Goal: Task Accomplishment & Management: Complete application form

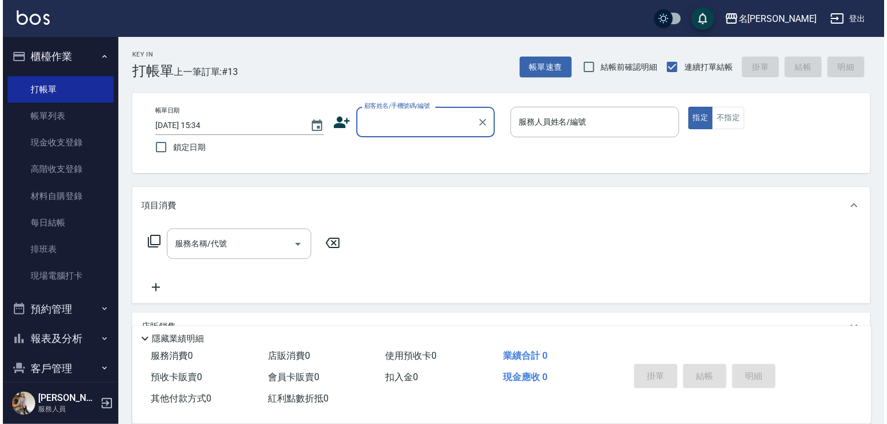
scroll to position [44, 0]
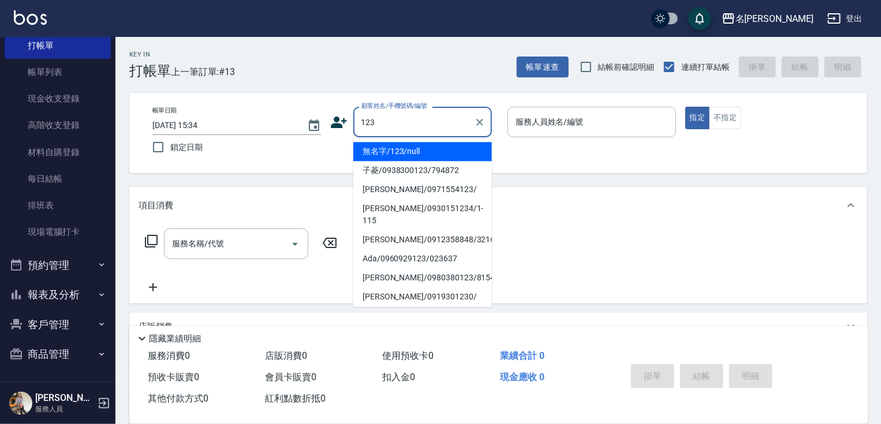
click at [427, 150] on li "無名字/123/null" at bounding box center [422, 151] width 139 height 19
type input "無名字/123/null"
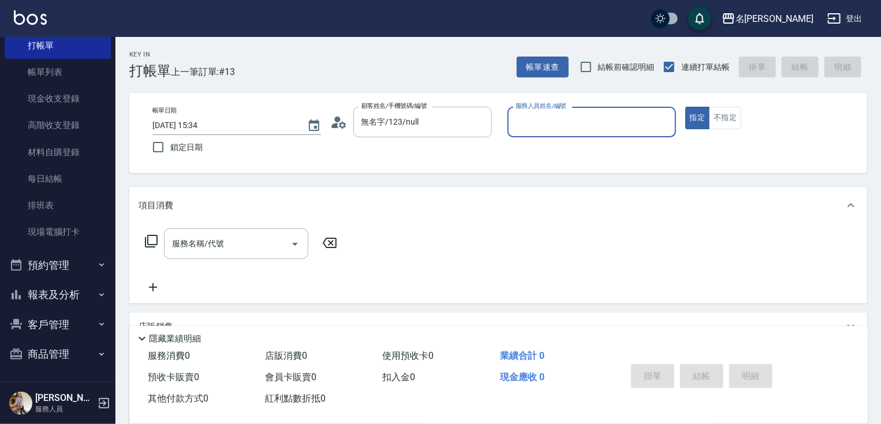
click at [531, 127] on input "服務人員姓名/編號" at bounding box center [592, 122] width 158 height 20
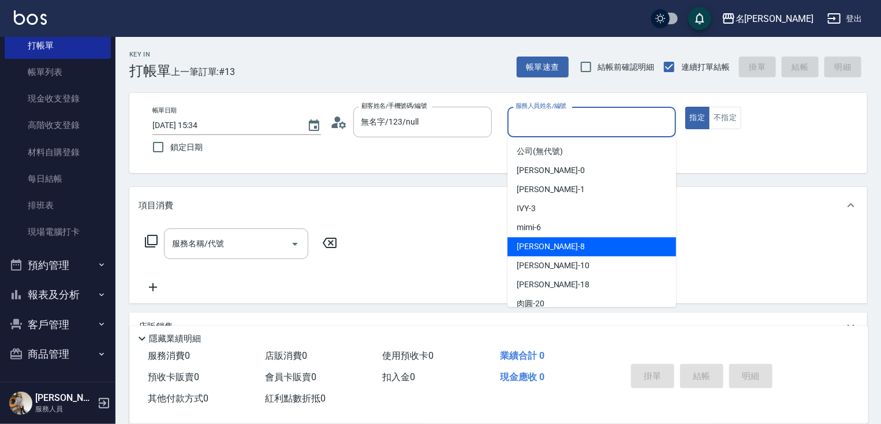
click at [545, 242] on div "曉容 -8" at bounding box center [591, 246] width 169 height 19
type input "曉容-8"
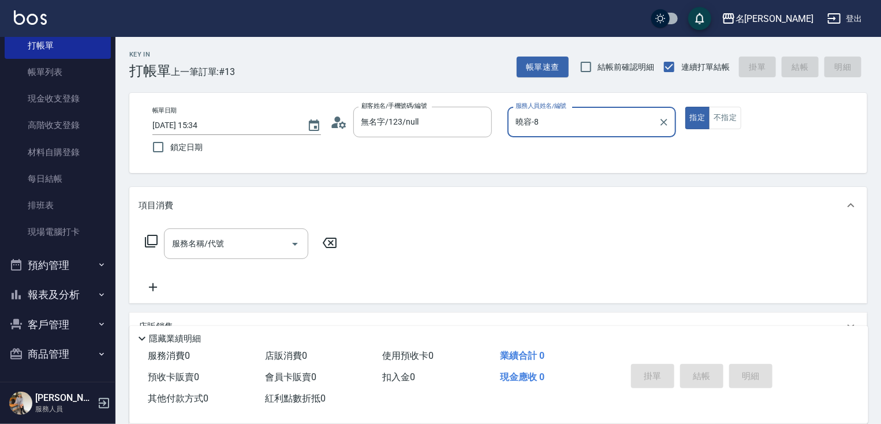
click at [155, 238] on icon at bounding box center [151, 241] width 14 height 14
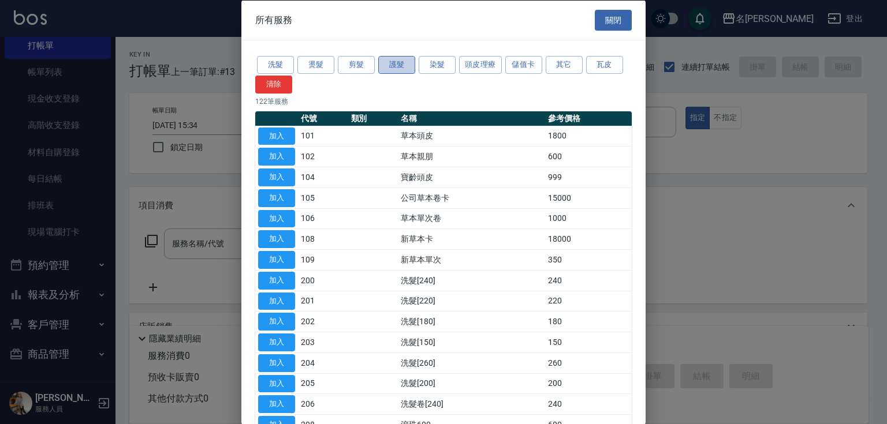
click at [395, 63] on button "護髮" at bounding box center [396, 65] width 37 height 18
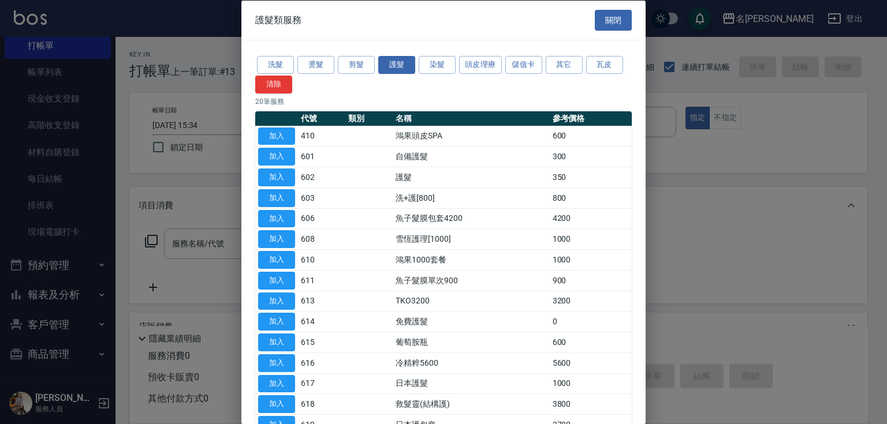
click at [645, 94] on div "護髮類服務 關閉 洗髮 燙髮 剪髮 護髮 染髮 頭皮理療 儲值卡 其它 瓦皮 清除 20 筆服務 代號 類別 名稱 參考價格 加入 410 鴻果頭皮SPA 6…" at bounding box center [443, 212] width 887 height 424
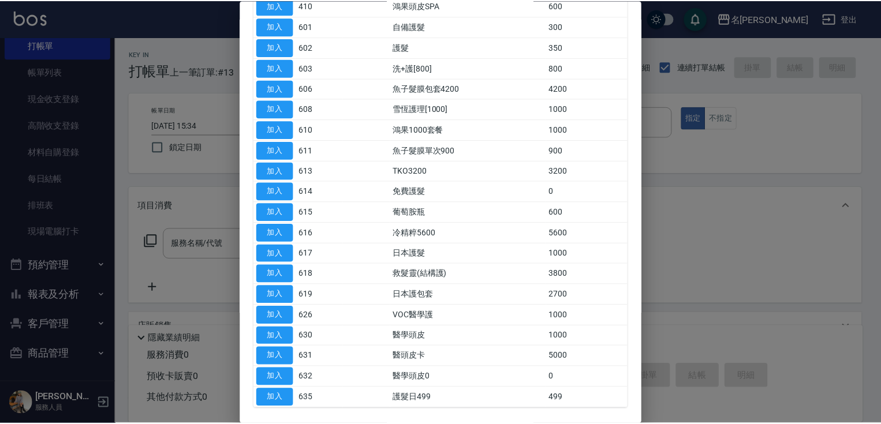
scroll to position [175, 0]
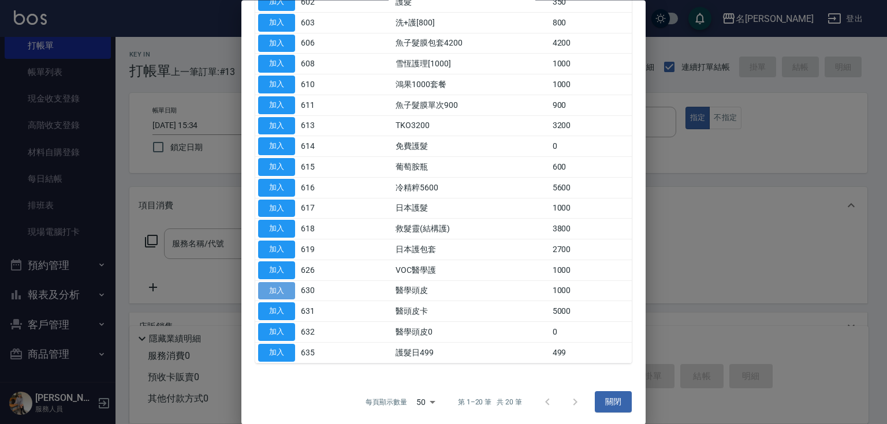
click at [269, 288] on button "加入" at bounding box center [276, 291] width 37 height 18
type input "醫學頭皮(630)"
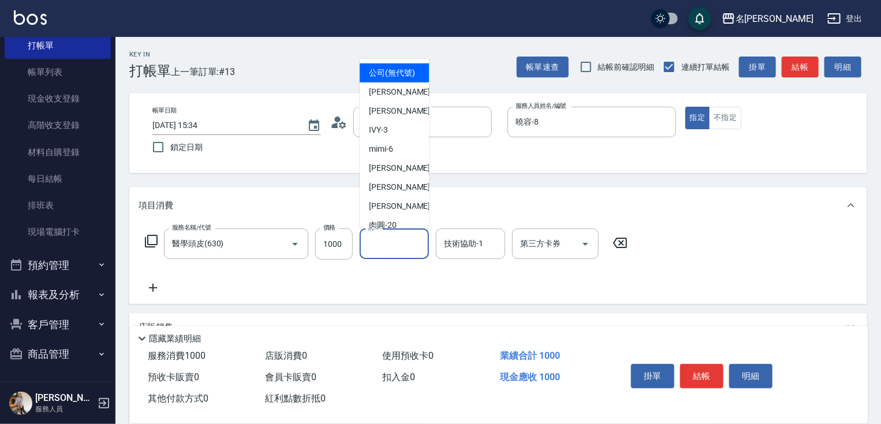
click at [396, 248] on input "洗-1" at bounding box center [394, 244] width 59 height 20
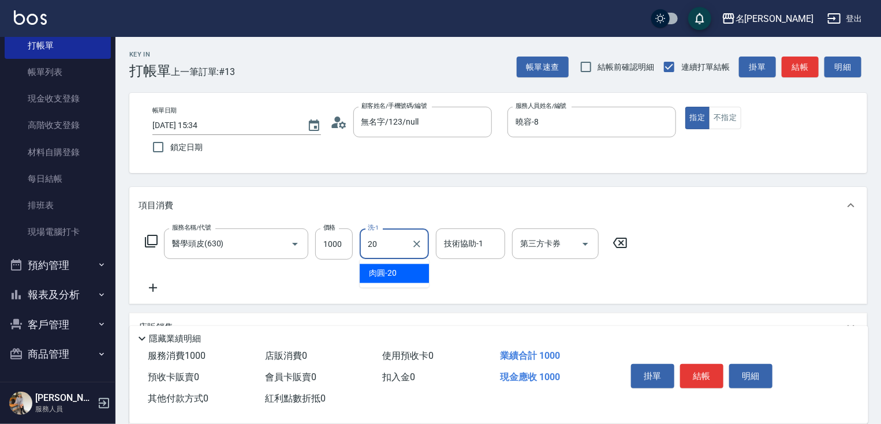
type input "肉圓-20"
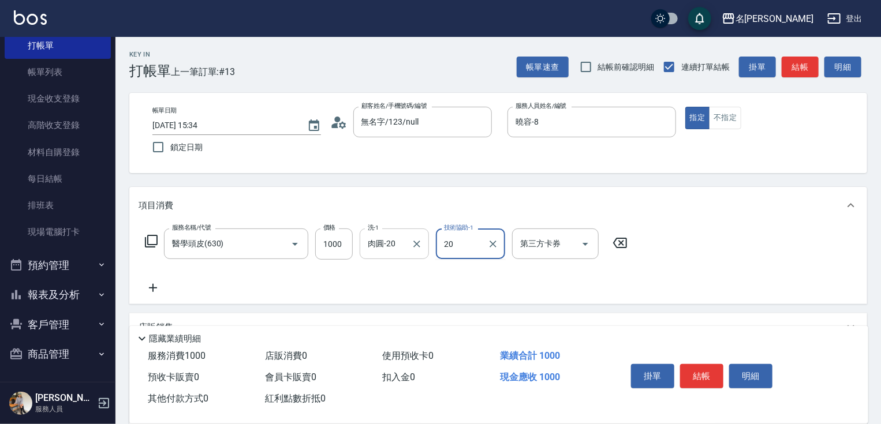
type input "肉圓-20"
click at [153, 287] on icon at bounding box center [153, 288] width 8 height 8
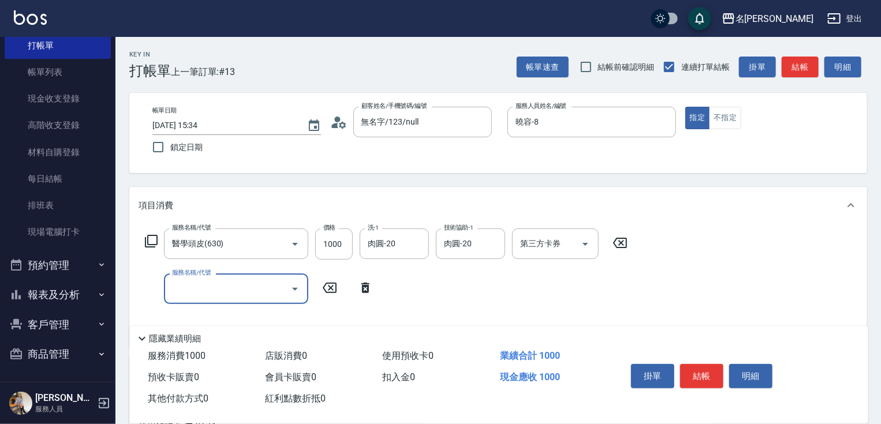
click at [151, 244] on icon at bounding box center [151, 241] width 13 height 13
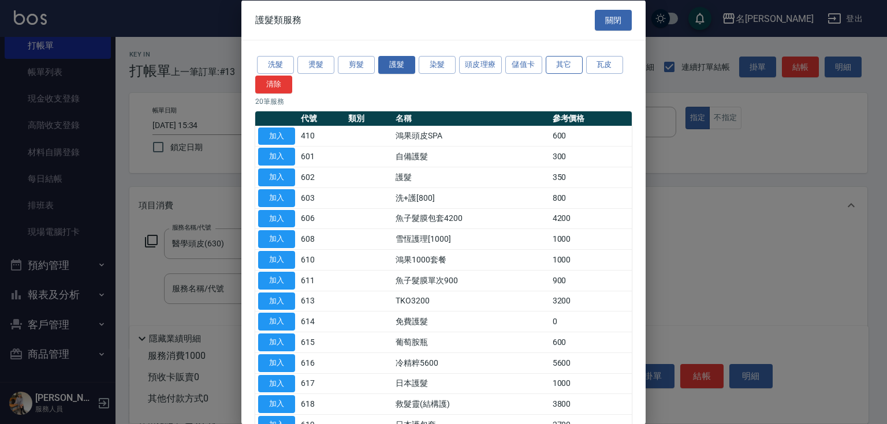
click at [575, 65] on button "其它" at bounding box center [563, 65] width 37 height 18
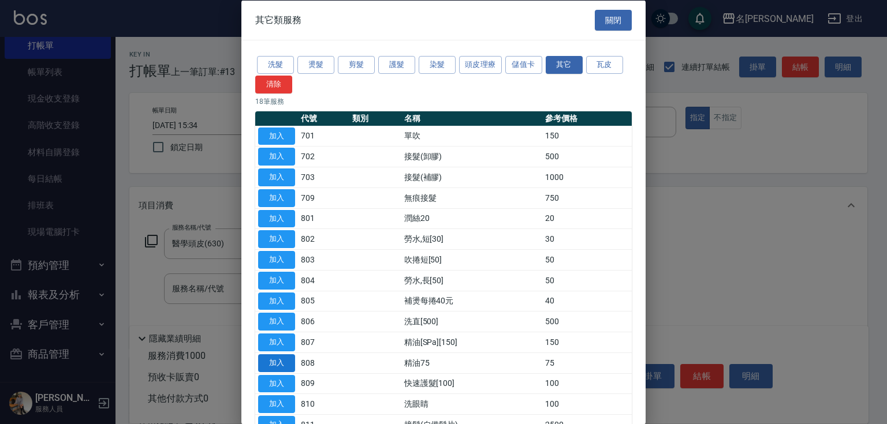
click at [278, 356] on button "加入" at bounding box center [276, 363] width 37 height 18
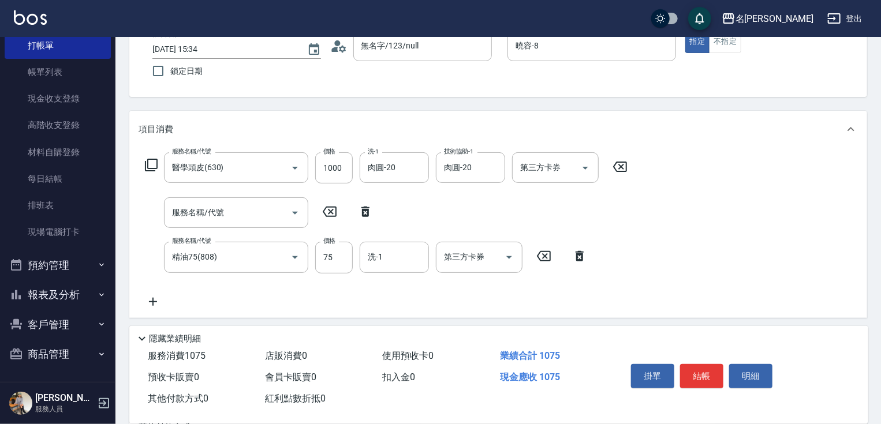
scroll to position [92, 0]
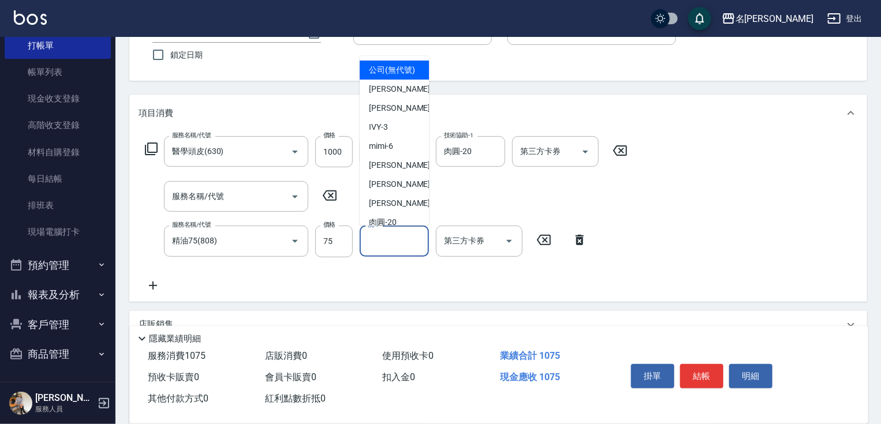
click at [401, 246] on input "洗-1" at bounding box center [394, 241] width 59 height 20
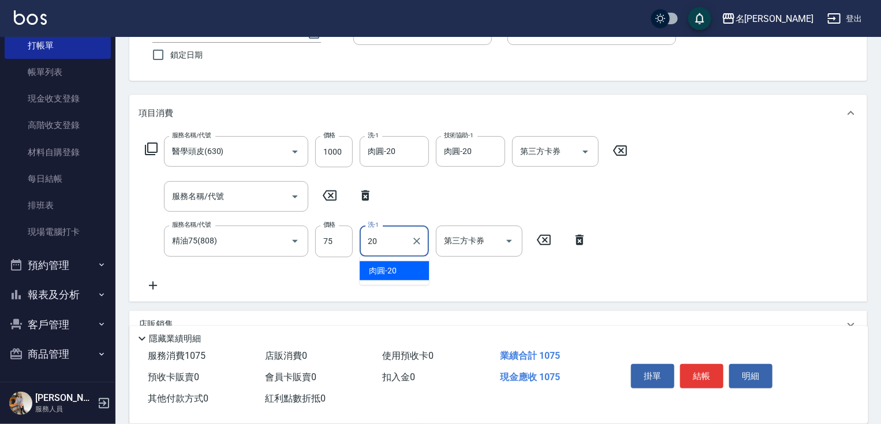
type input "肉圓-20"
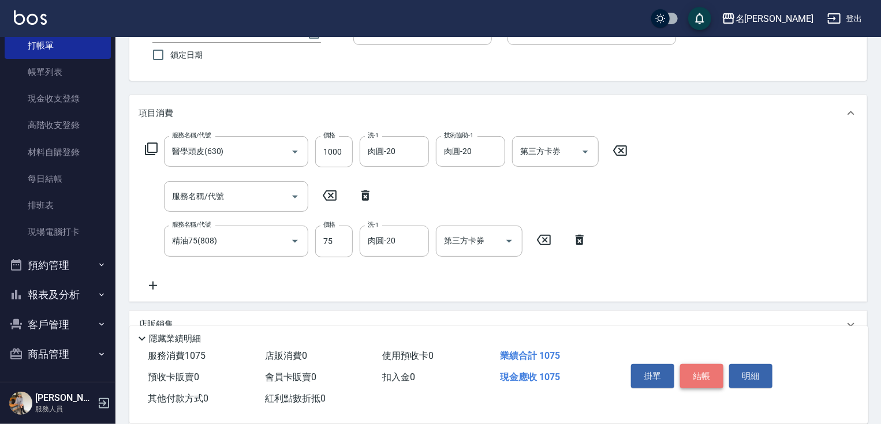
click at [702, 380] on button "結帳" at bounding box center [701, 376] width 43 height 24
type input "[DATE] 16:51"
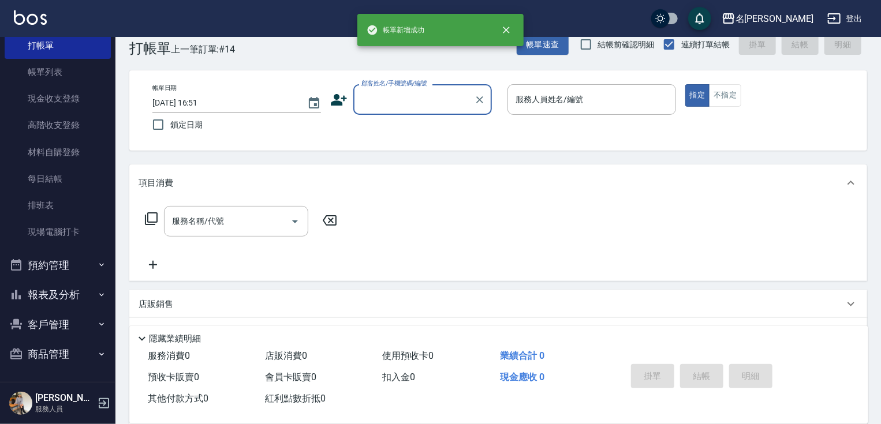
scroll to position [0, 0]
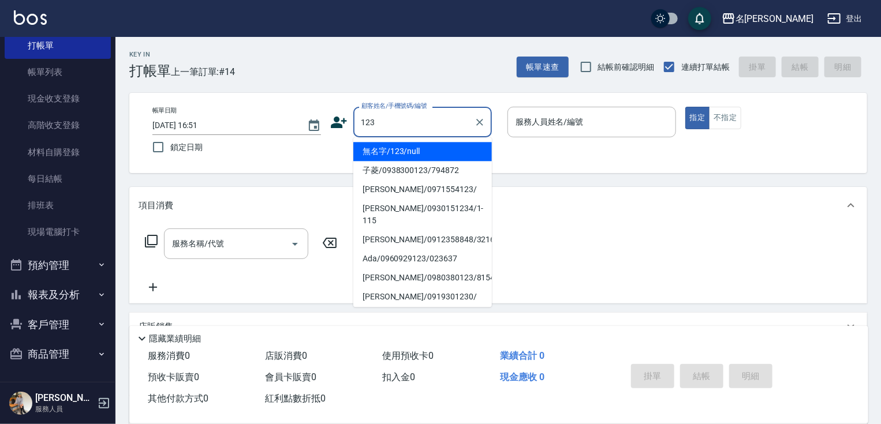
click at [447, 149] on li "無名字/123/null" at bounding box center [422, 151] width 139 height 19
type input "無名字/123/null"
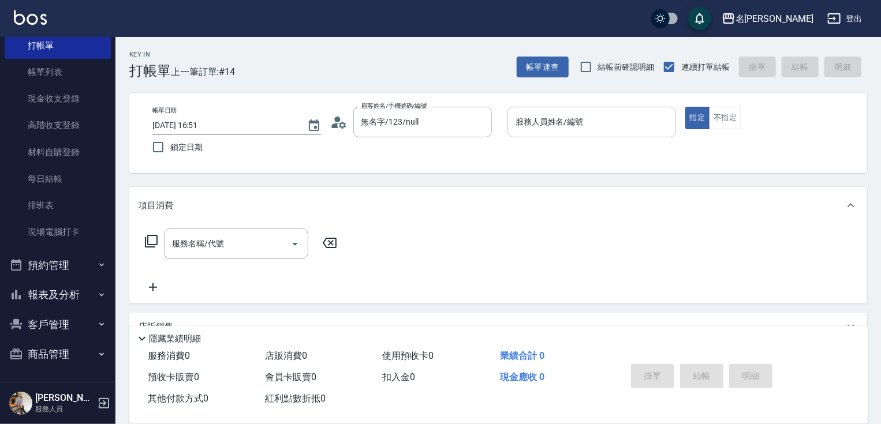
drag, startPoint x: 584, startPoint y: 104, endPoint x: 580, endPoint y: 122, distance: 17.9
click at [584, 106] on div "帳單日期 [DATE] 16:51 鎖定日期 顧客姓名/手機號碼/編號 無名字/123/null 顧客姓名/手機號碼/編號 服務人員姓名/編號 服務人員姓名/…" at bounding box center [498, 133] width 738 height 80
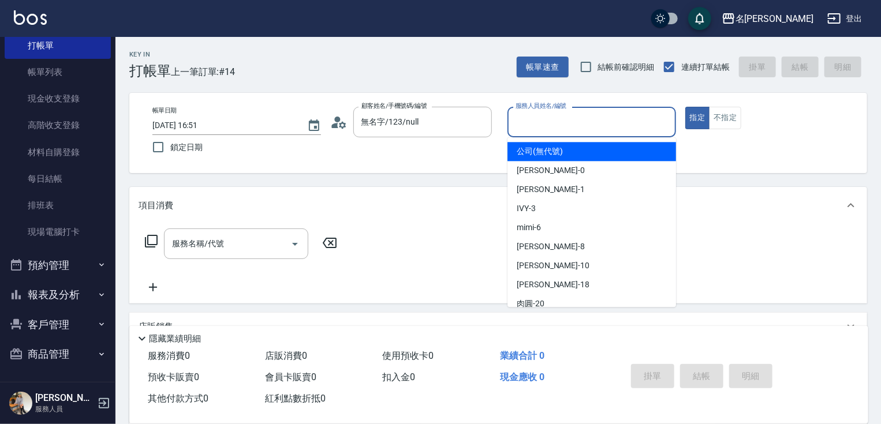
drag, startPoint x: 611, startPoint y: 118, endPoint x: 608, endPoint y: 166, distance: 47.4
click at [612, 118] on input "服務人員姓名/編號" at bounding box center [592, 122] width 158 height 20
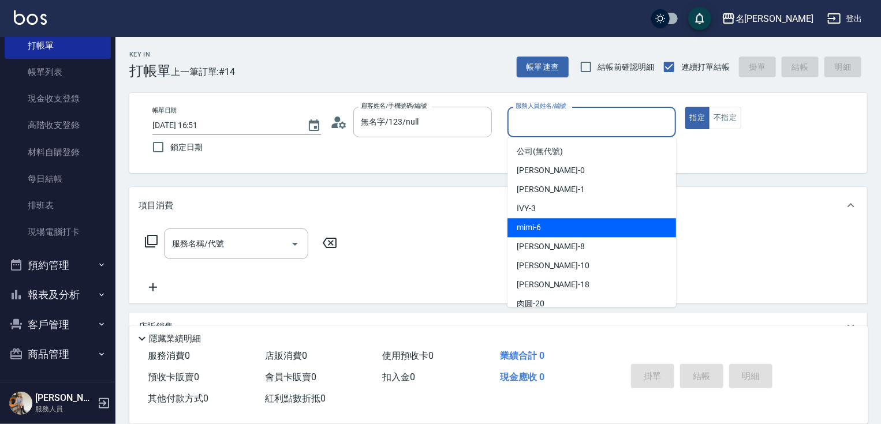
click at [533, 229] on span "mimi -6" at bounding box center [529, 228] width 24 height 12
type input "mimi-6"
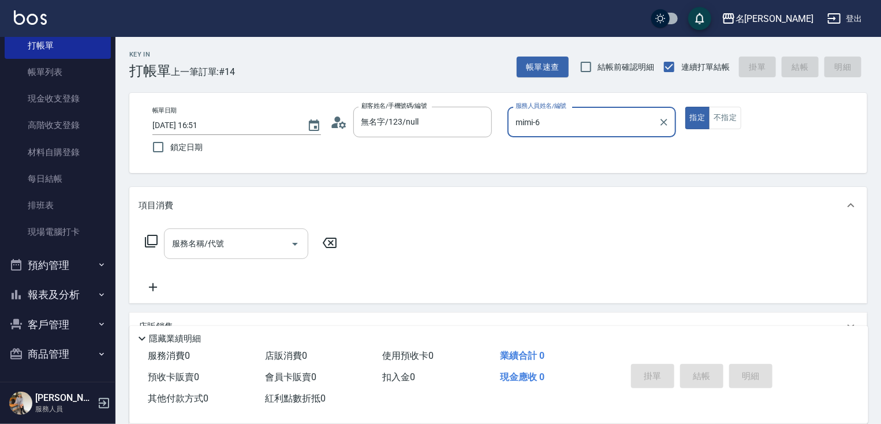
click at [238, 249] on input "服務名稱/代號" at bounding box center [227, 244] width 117 height 20
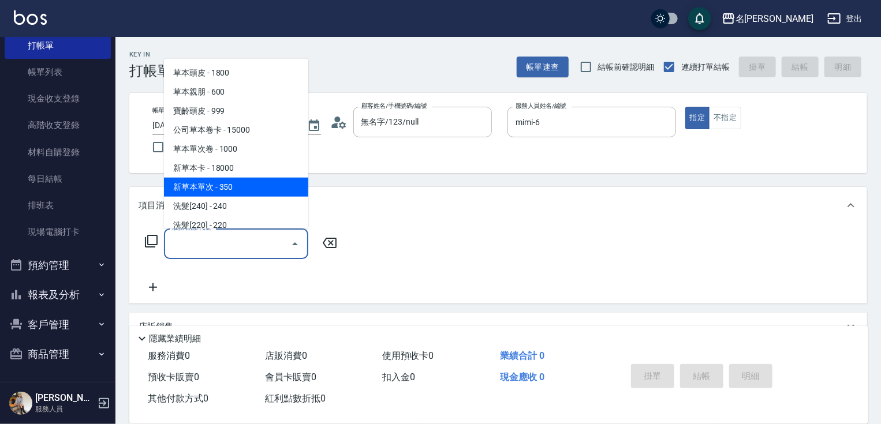
click at [255, 184] on span "新草本單次 - 350" at bounding box center [236, 187] width 144 height 19
type input "新草本單次(109)"
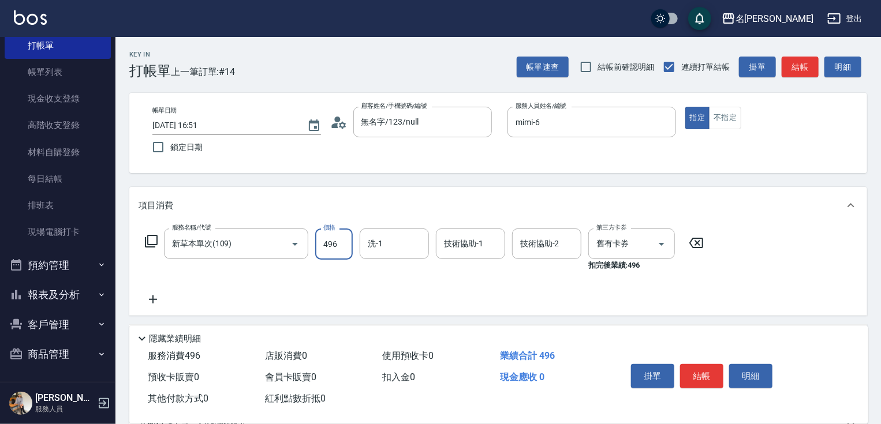
type input "496"
type input "mimi-6"
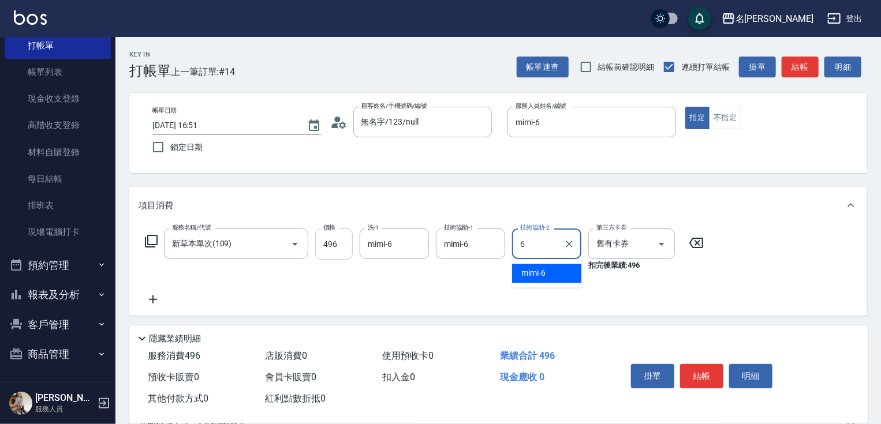
type input "mimi-6"
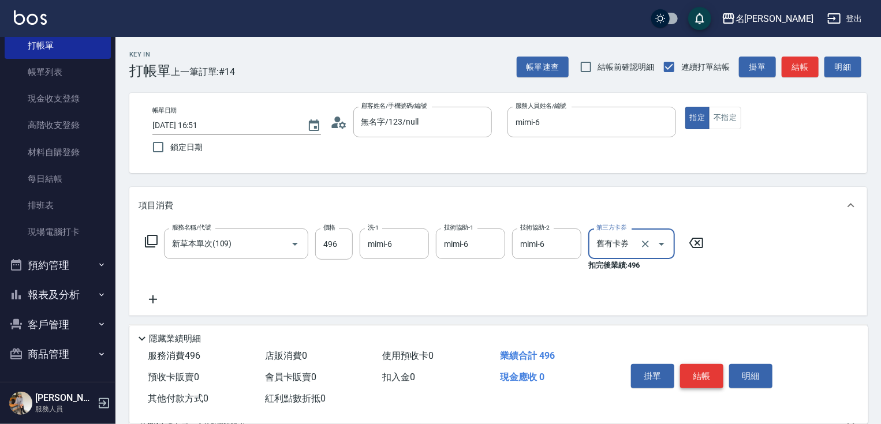
click at [695, 369] on button "結帳" at bounding box center [701, 376] width 43 height 24
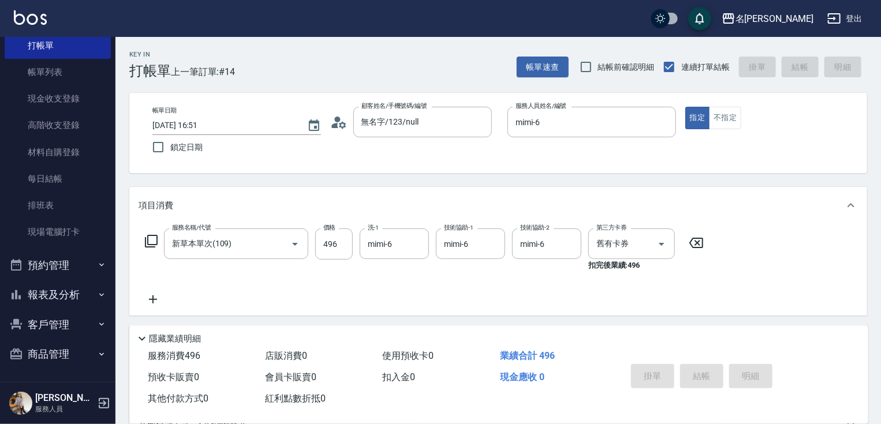
type input "[DATE] 16:52"
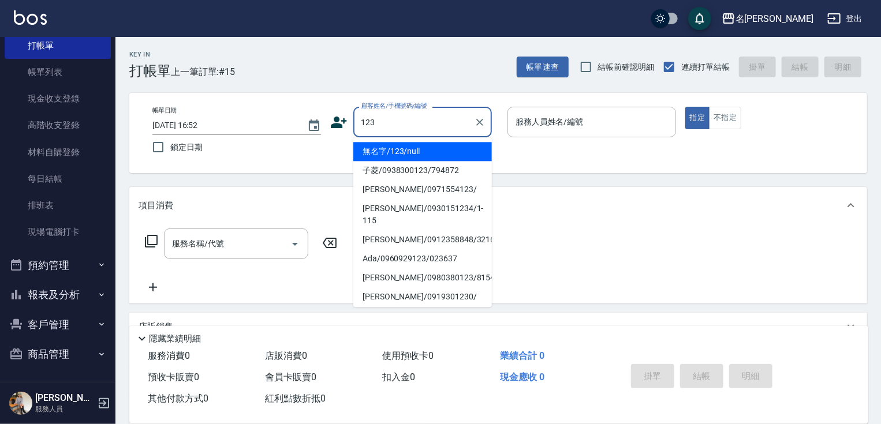
click at [411, 148] on li "無名字/123/null" at bounding box center [422, 151] width 139 height 19
type input "無名字/123/null"
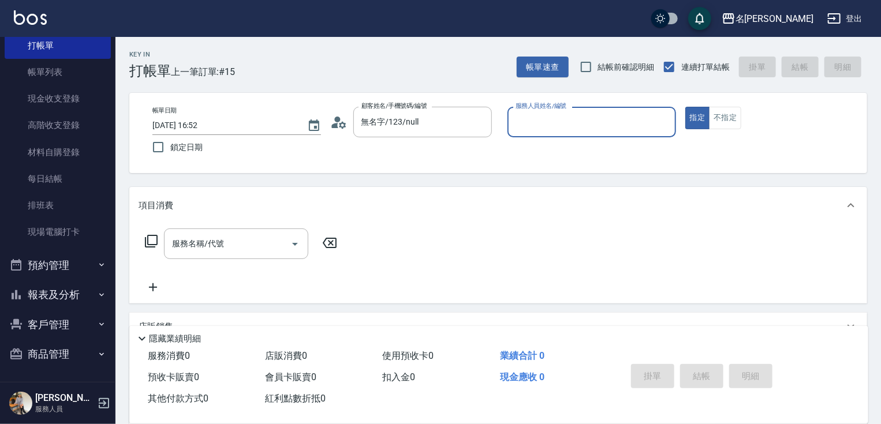
click at [530, 134] on div "服務人員姓名/編號" at bounding box center [591, 122] width 169 height 31
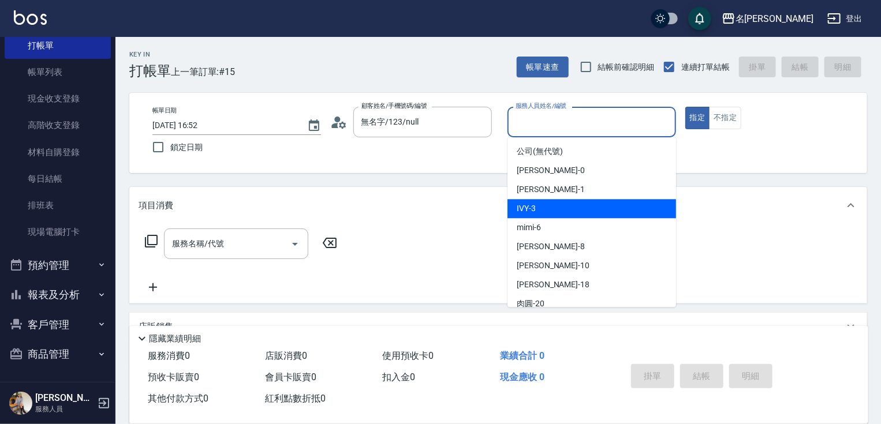
click at [544, 204] on div "IVY -3" at bounding box center [591, 208] width 169 height 19
type input "IVY-3"
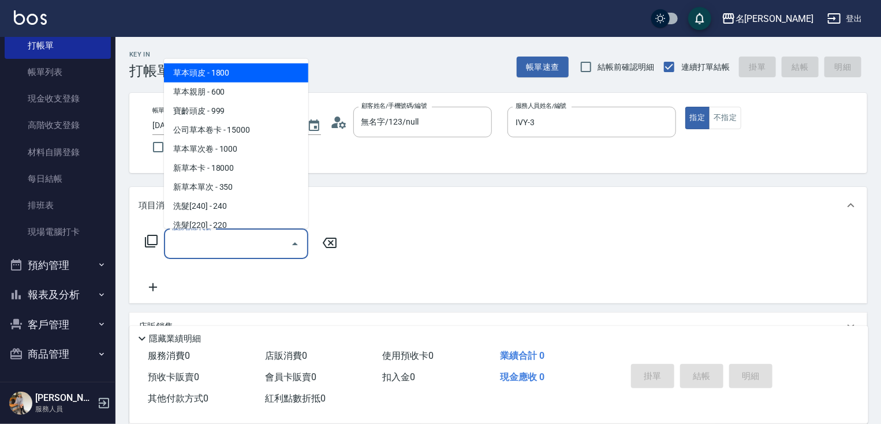
click at [257, 251] on input "服務名稱/代號" at bounding box center [227, 244] width 117 height 20
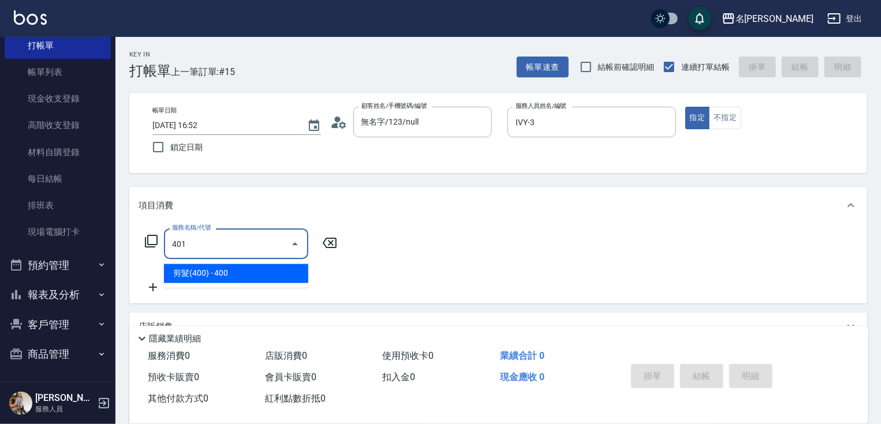
type input "剪髮(400)(401)"
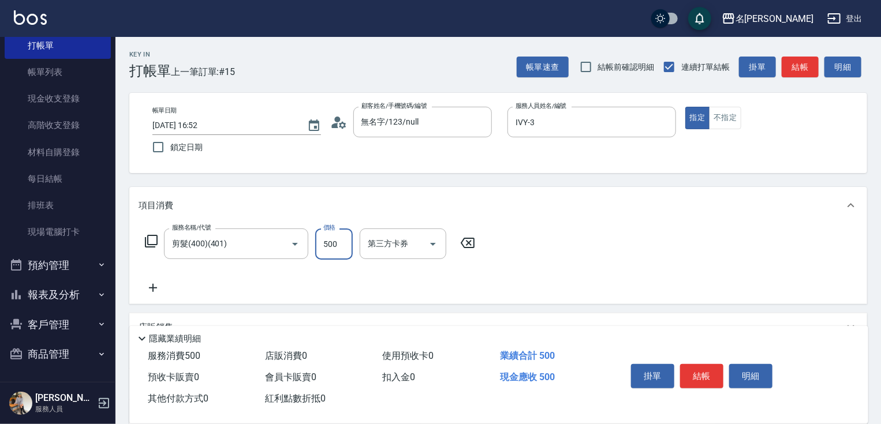
type input "500"
click at [150, 291] on icon at bounding box center [153, 288] width 29 height 14
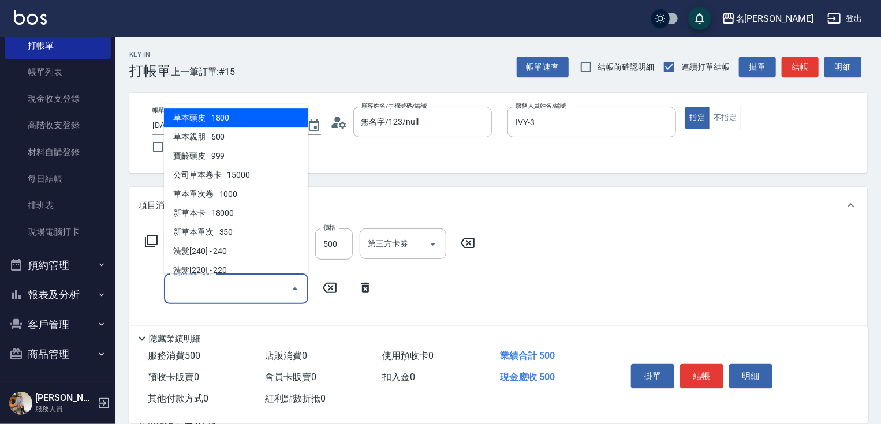
click at [199, 285] on input "服務名稱/代號" at bounding box center [227, 289] width 117 height 20
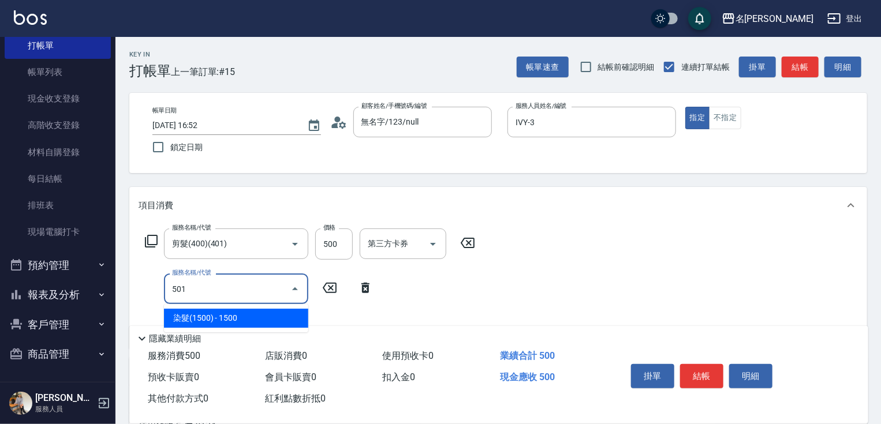
type input "染髮(1500)(501)"
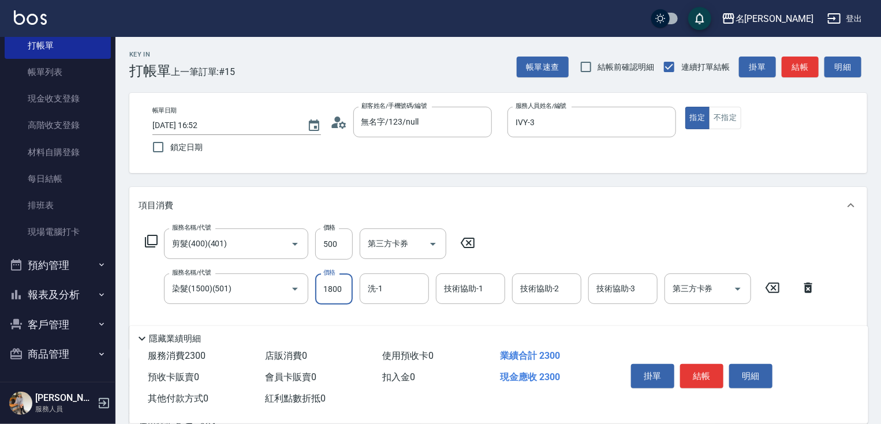
type input "1800"
type input "IVY-3"
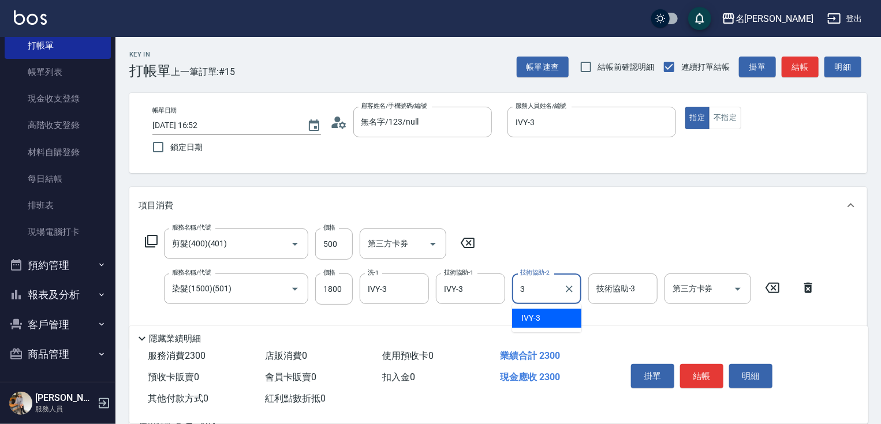
type input "IVY-3"
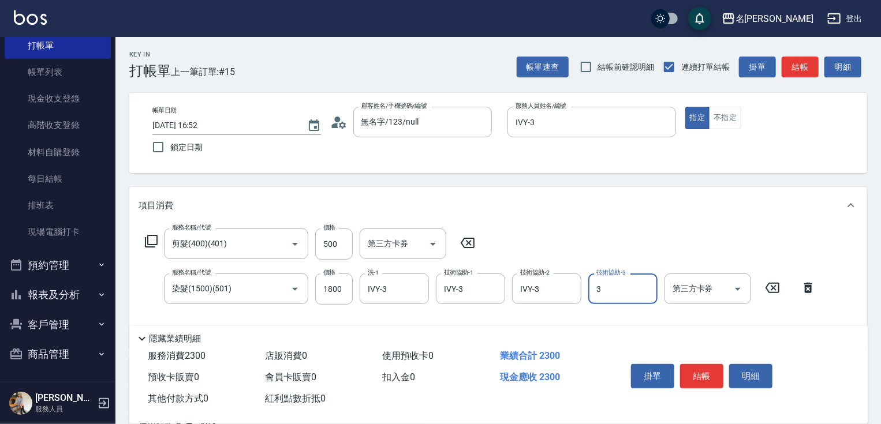
type input "IVY-3"
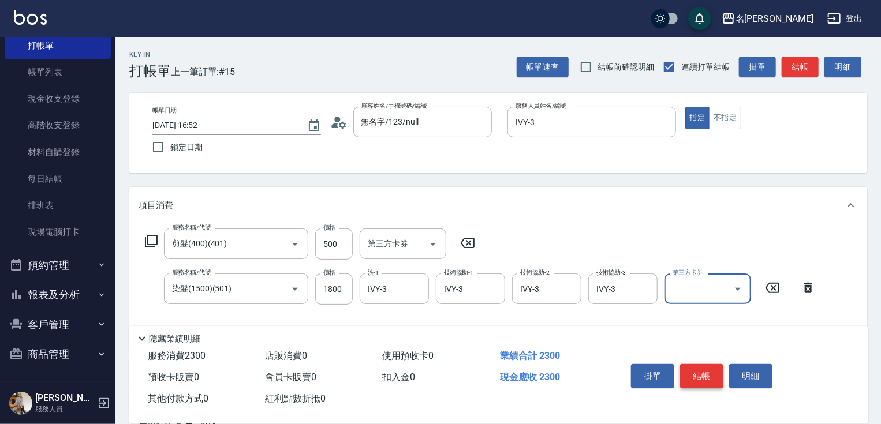
click at [686, 371] on button "結帳" at bounding box center [701, 376] width 43 height 24
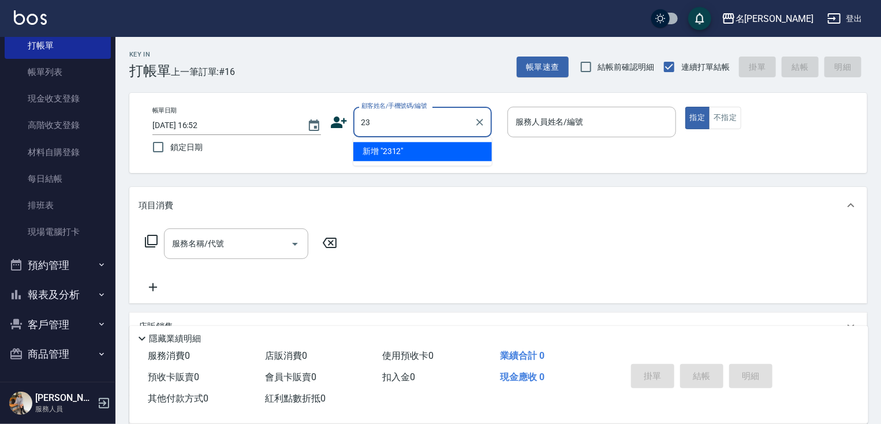
type input "2"
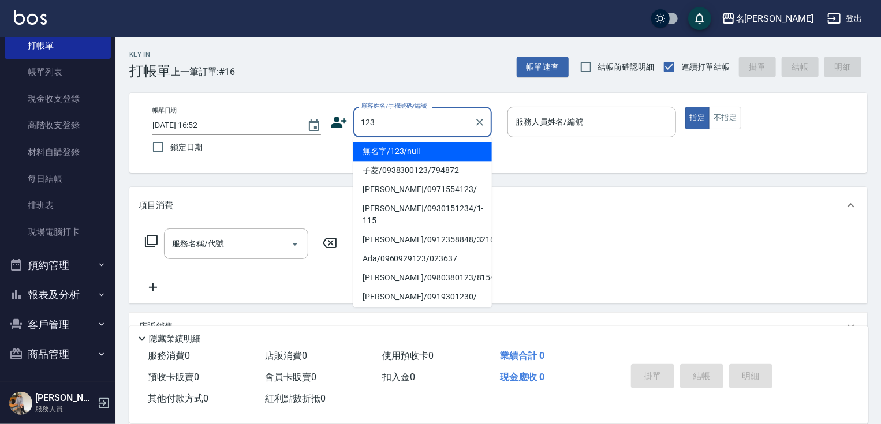
click at [409, 148] on li "無名字/123/null" at bounding box center [422, 151] width 139 height 19
type input "無名字/123/null"
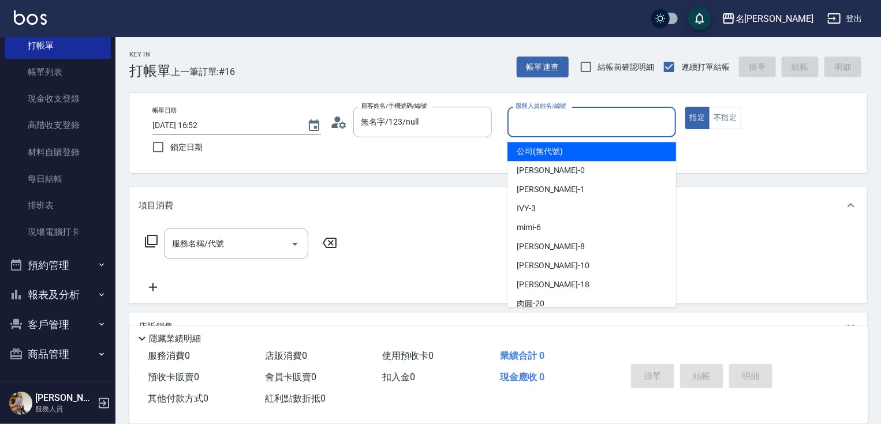
click at [554, 121] on input "服務人員姓名/編號" at bounding box center [592, 122] width 158 height 20
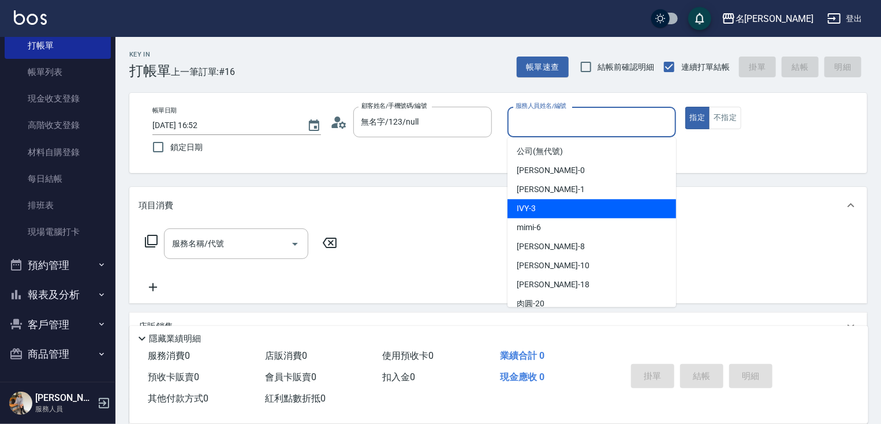
click at [540, 204] on div "IVY -3" at bounding box center [591, 208] width 169 height 19
type input "IVY-3"
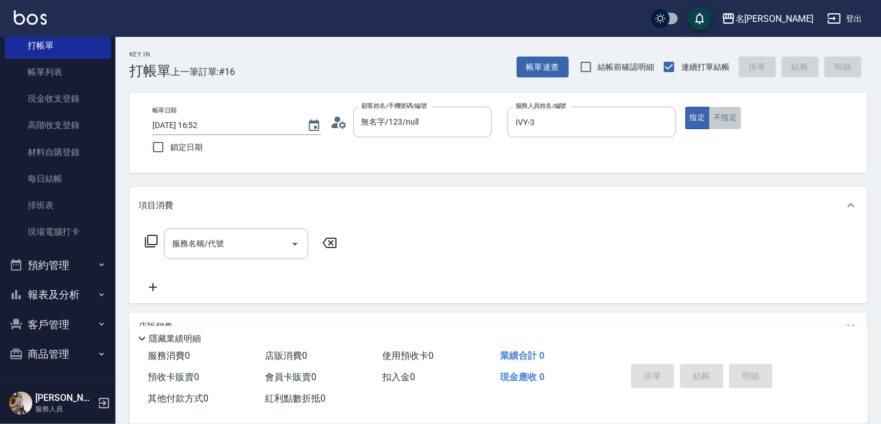
drag, startPoint x: 723, startPoint y: 122, endPoint x: 577, endPoint y: 147, distance: 148.0
click at [723, 123] on button "不指定" at bounding box center [725, 118] width 32 height 23
click at [235, 237] on input "服務名稱/代號" at bounding box center [227, 244] width 117 height 20
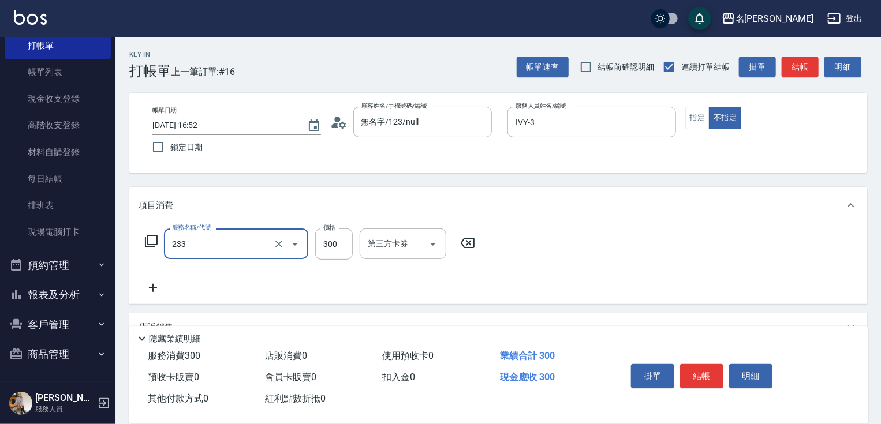
type input "洗髮300(233)"
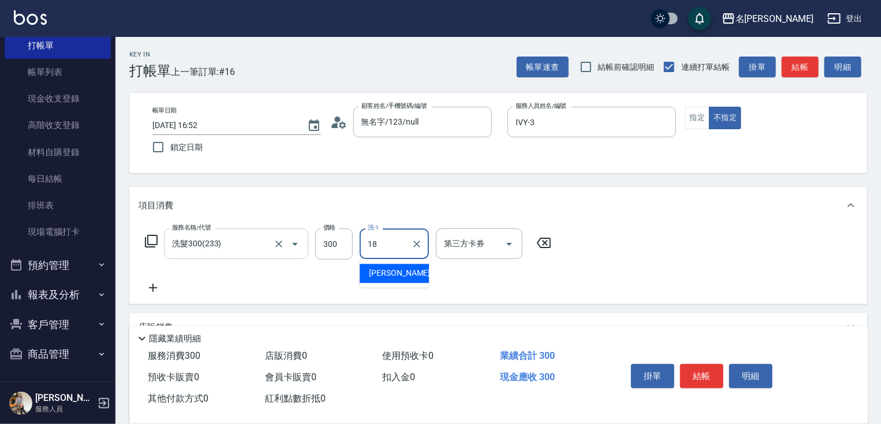
type input "[PERSON_NAME]-18"
click at [150, 289] on icon at bounding box center [153, 288] width 29 height 14
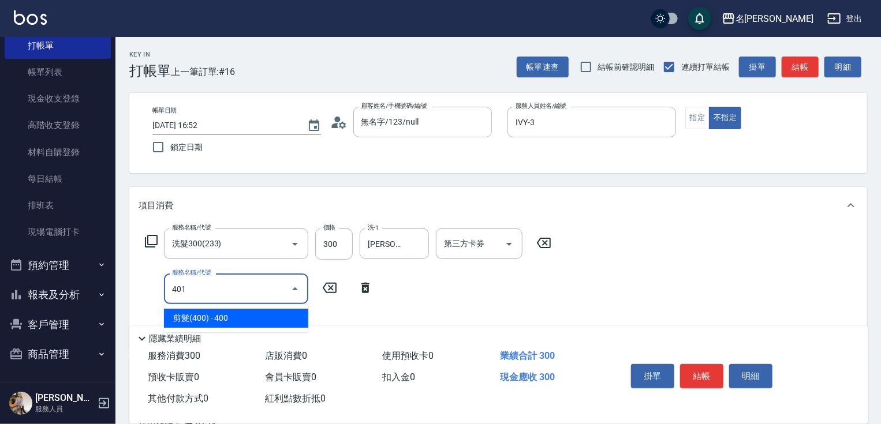
click at [251, 323] on span "剪髮(400) - 400" at bounding box center [236, 318] width 144 height 19
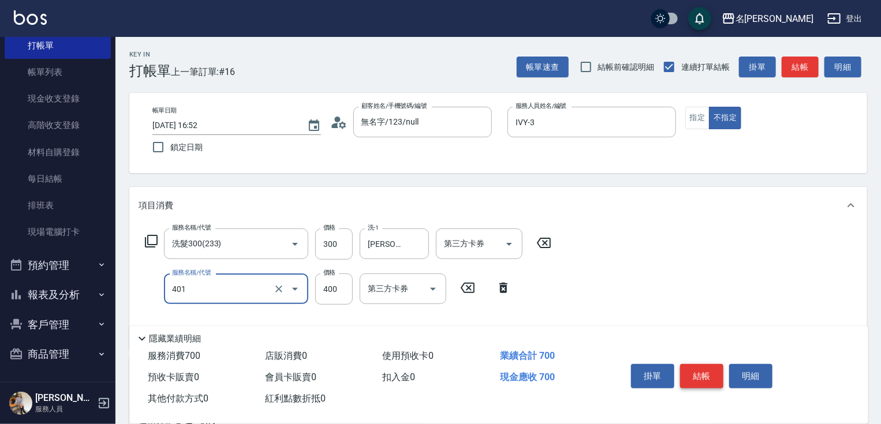
type input "剪髮(400)(401)"
click at [698, 376] on button "結帳" at bounding box center [701, 376] width 43 height 24
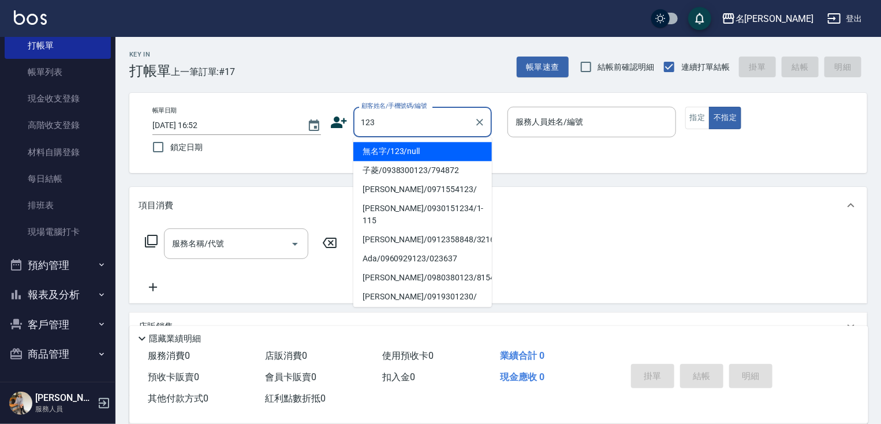
click at [439, 153] on li "無名字/123/null" at bounding box center [422, 151] width 139 height 19
type input "無名字/123/null"
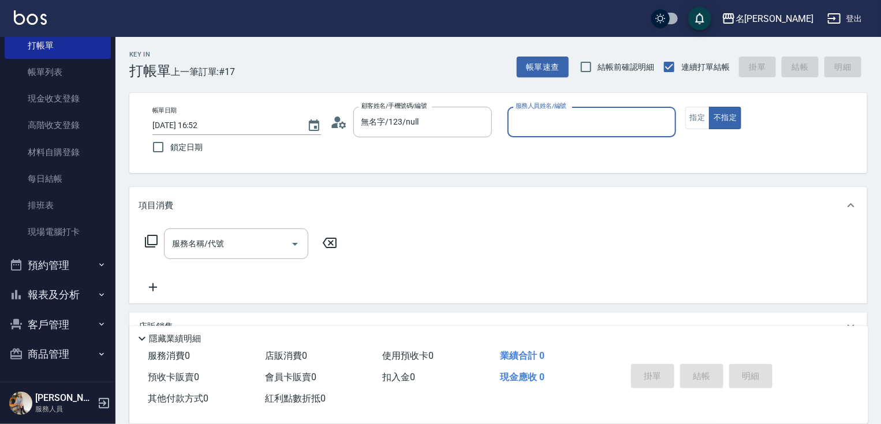
drag, startPoint x: 543, startPoint y: 129, endPoint x: 544, endPoint y: 136, distance: 7.0
click at [544, 134] on div "服務人員姓名/編號" at bounding box center [591, 122] width 169 height 31
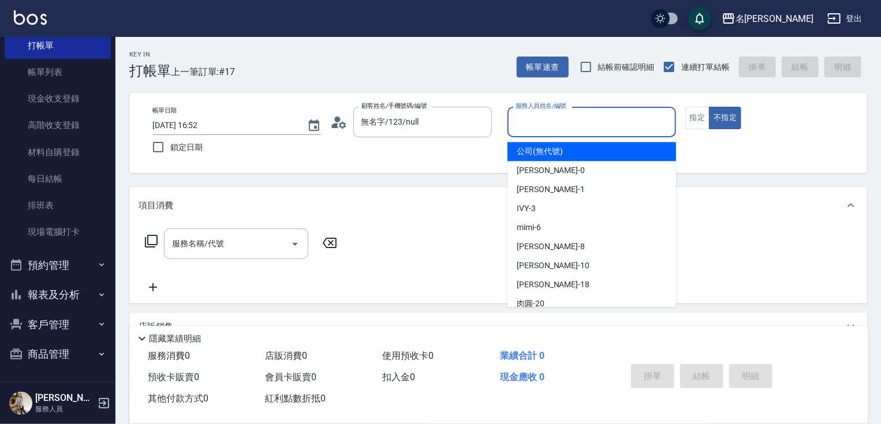
drag, startPoint x: 550, startPoint y: 128, endPoint x: 550, endPoint y: 181, distance: 53.1
click at [550, 129] on input "服務人員姓名/編號" at bounding box center [592, 122] width 158 height 20
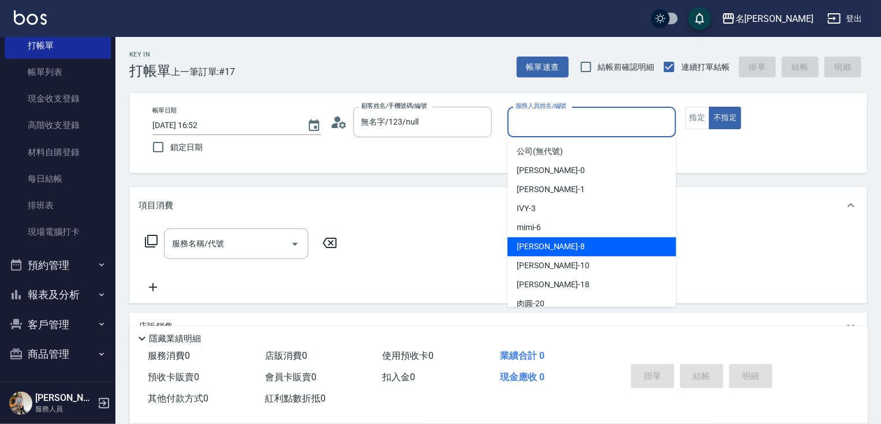
click at [558, 247] on div "曉容 -8" at bounding box center [591, 246] width 169 height 19
type input "曉容-8"
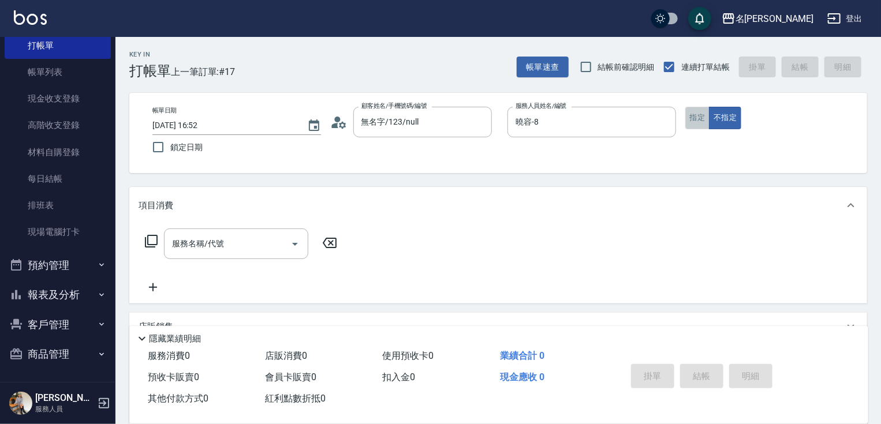
click at [691, 119] on button "指定" at bounding box center [697, 118] width 25 height 23
click at [231, 254] on div "服務名稱/代號" at bounding box center [236, 244] width 144 height 31
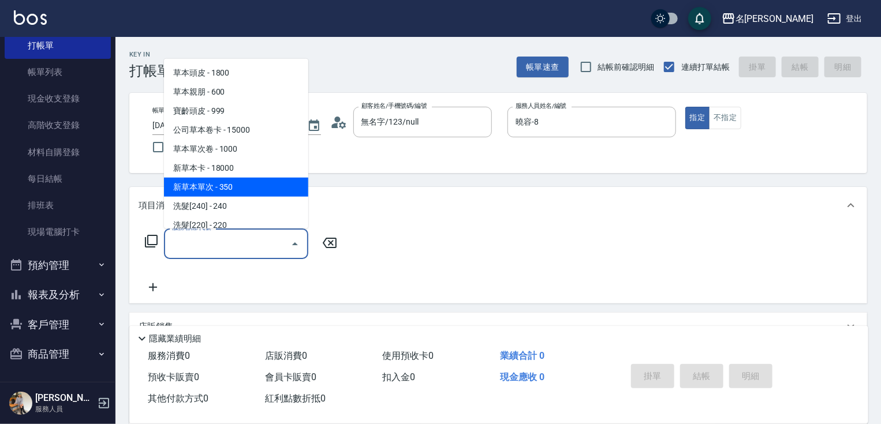
click at [259, 184] on span "新草本單次 - 350" at bounding box center [236, 187] width 144 height 19
type input "新草本單次(109)"
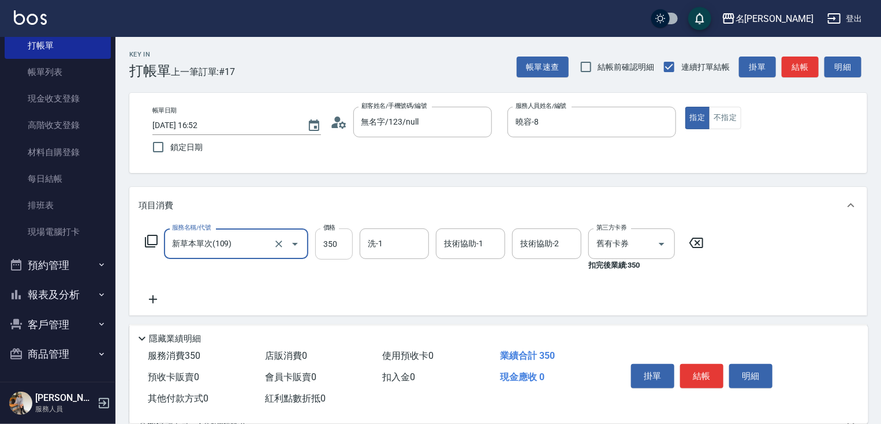
click at [335, 241] on input "350" at bounding box center [334, 244] width 38 height 31
type input "525"
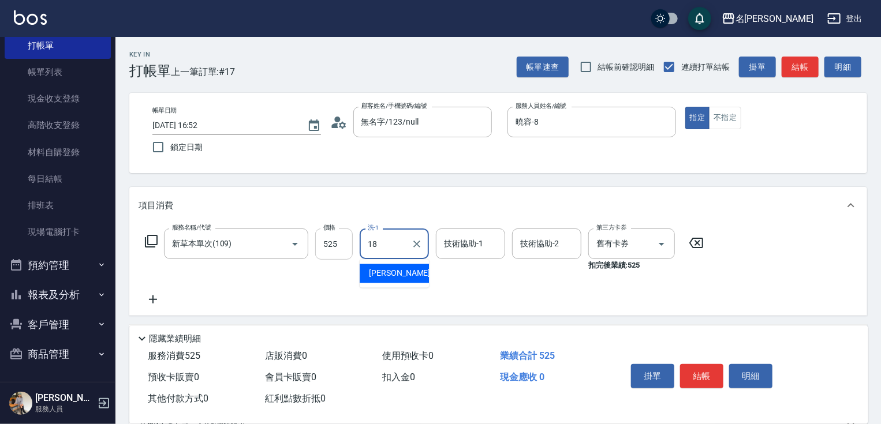
type input "[PERSON_NAME]-18"
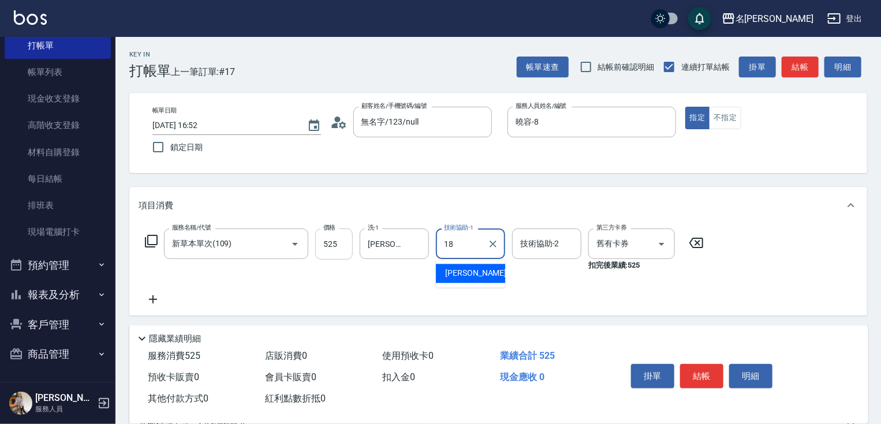
type input "[PERSON_NAME]-18"
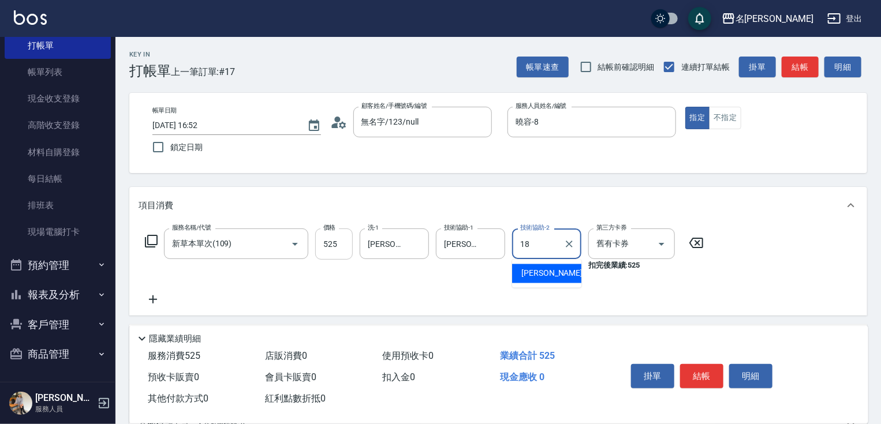
type input "[PERSON_NAME]-18"
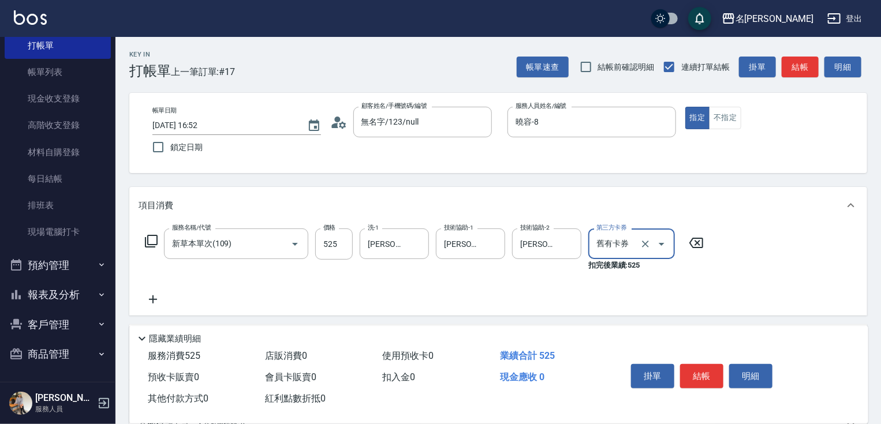
drag, startPoint x: 152, startPoint y: 302, endPoint x: 158, endPoint y: 271, distance: 31.6
click at [152, 302] on icon at bounding box center [153, 300] width 8 height 8
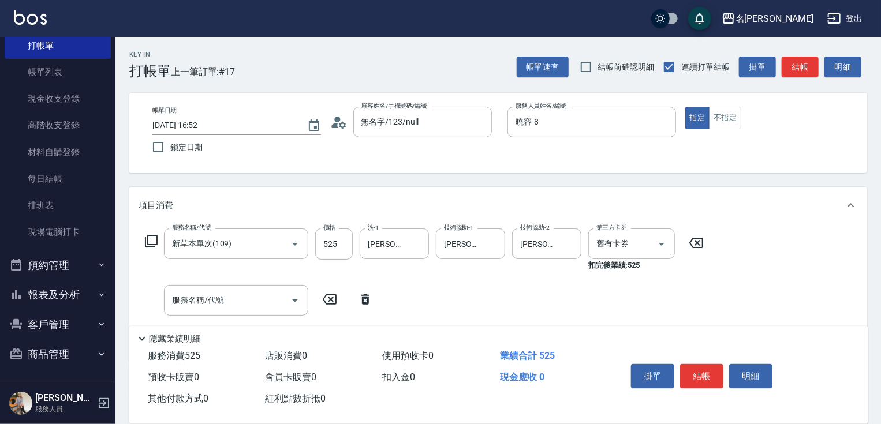
click at [155, 242] on icon at bounding box center [151, 241] width 14 height 14
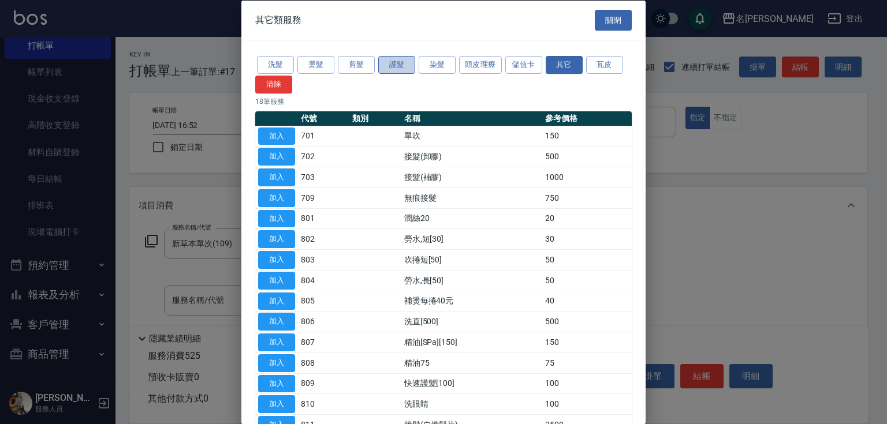
click at [394, 68] on button "護髮" at bounding box center [396, 65] width 37 height 18
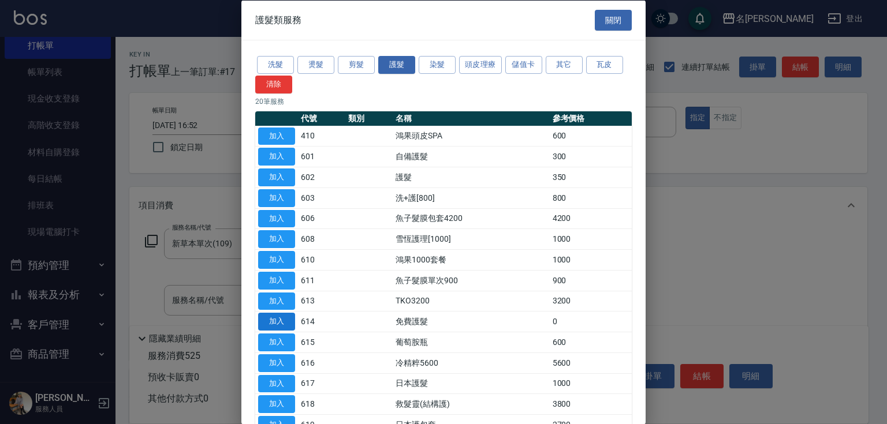
click at [272, 321] on button "加入" at bounding box center [276, 322] width 37 height 18
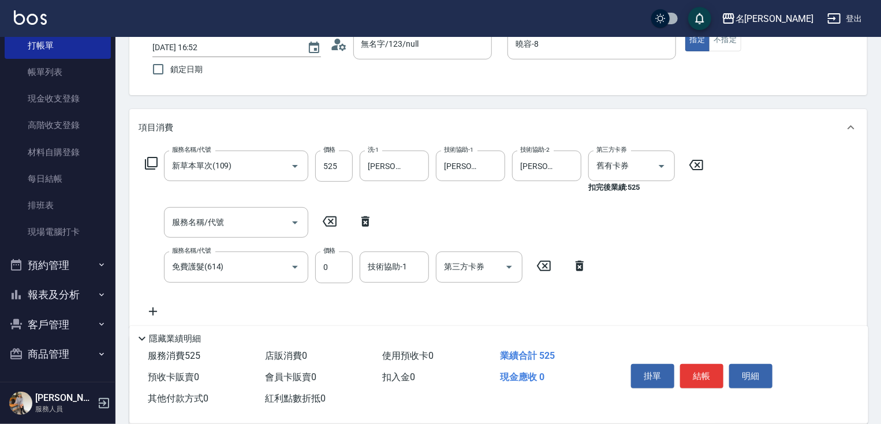
scroll to position [137, 0]
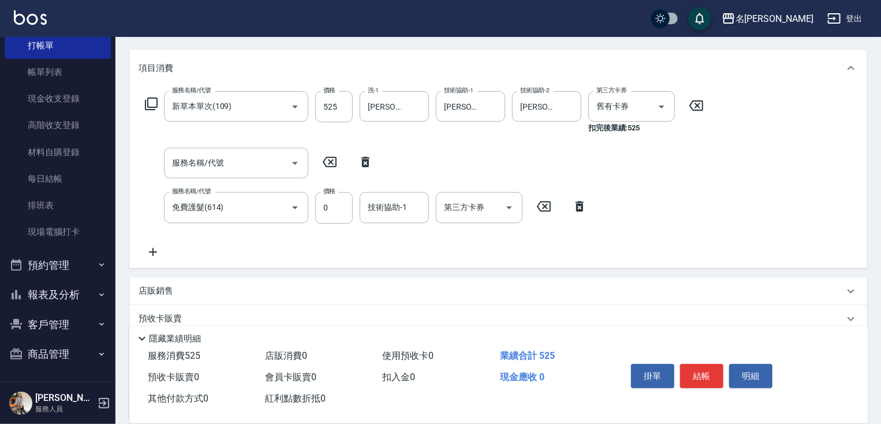
click at [386, 192] on div "服務名稱/代號 新草本單次(109) 服務名稱/代號 價格 525 價格 洗-1 小慧-18 洗-1 技術協助-1 小慧-18 技術協助-1 技術協助-2 小…" at bounding box center [425, 174] width 572 height 167
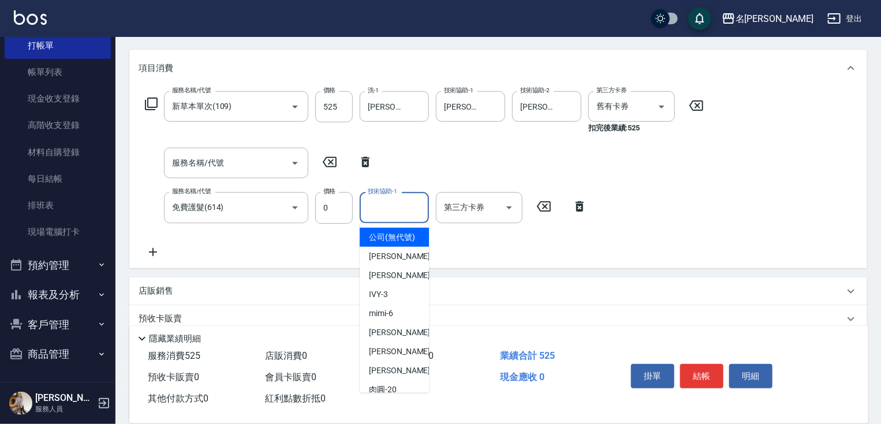
click at [379, 211] on input "技術協助-1" at bounding box center [394, 207] width 59 height 20
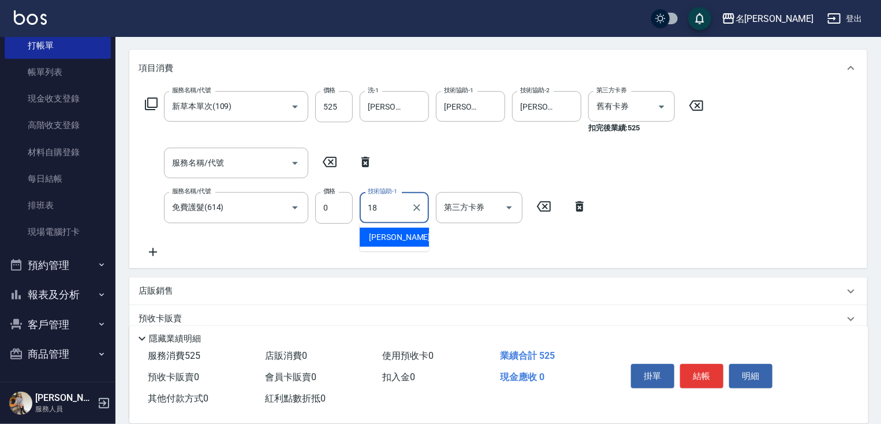
type input "[PERSON_NAME]-18"
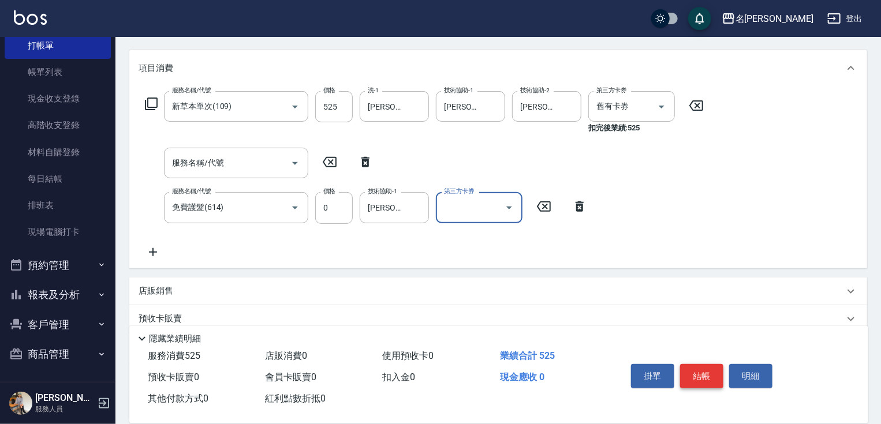
click at [702, 373] on button "結帳" at bounding box center [701, 376] width 43 height 24
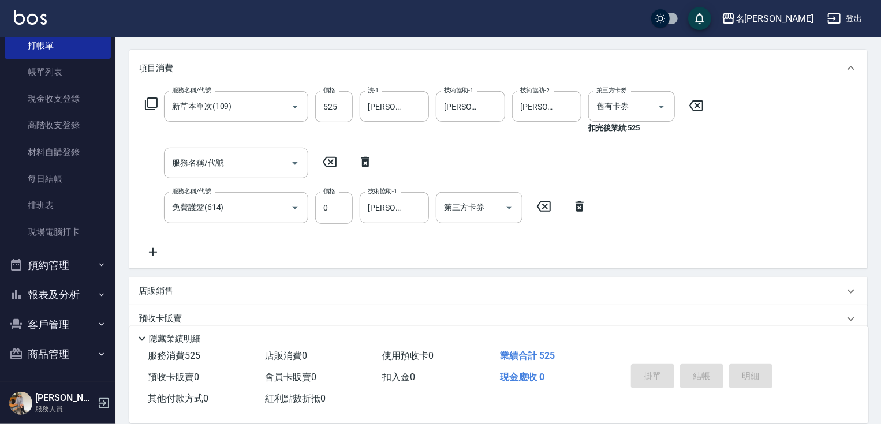
type input "[DATE] 16:53"
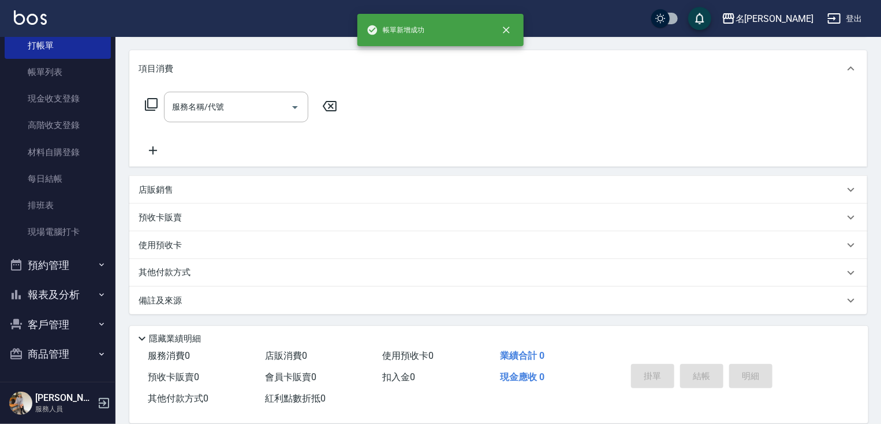
scroll to position [0, 0]
